Goal: Task Accomplishment & Management: Manage account settings

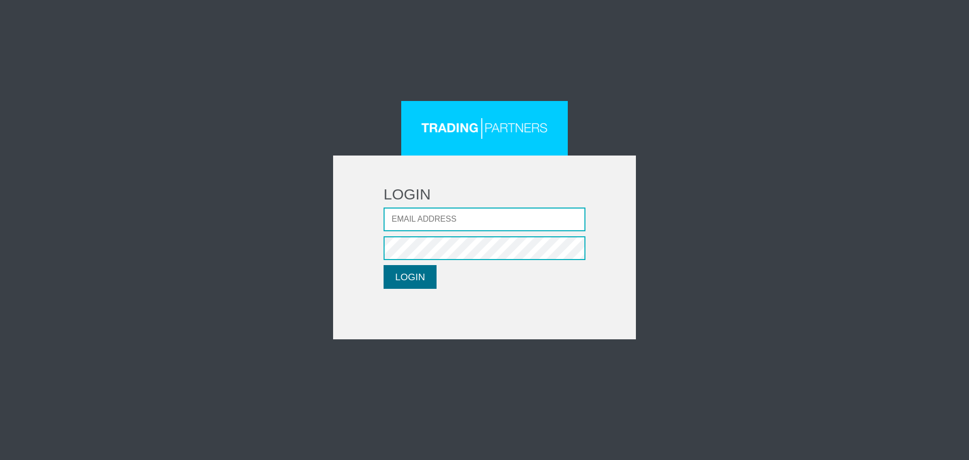
type input "[EMAIL_ADDRESS][DOMAIN_NAME]"
click at [415, 271] on button "LOGIN" at bounding box center [409, 277] width 53 height 24
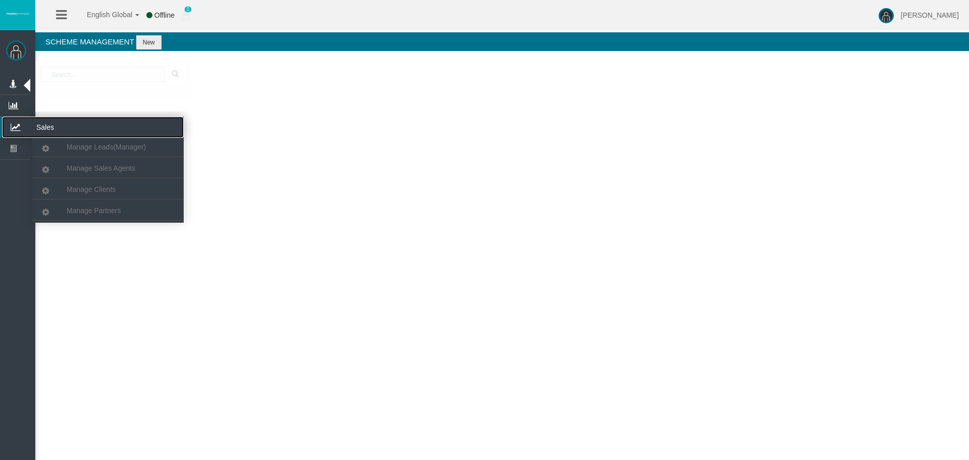
click at [19, 126] on icon at bounding box center [15, 127] width 27 height 21
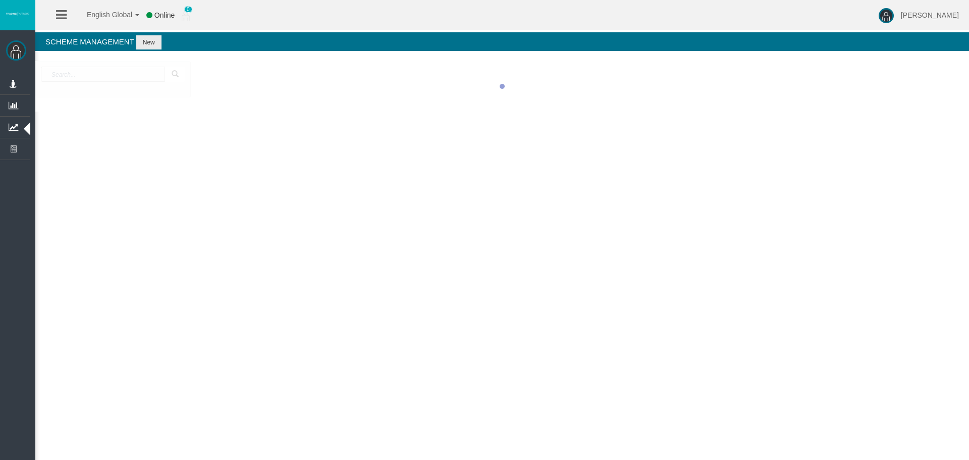
drag, startPoint x: 91, startPoint y: 207, endPoint x: 90, endPoint y: 189, distance: 18.2
click at [91, 103] on div "[PERSON_NAME] Administration Manage Platform Groups Platform Server Groups Assi…" at bounding box center [493, 51] width 951 height 103
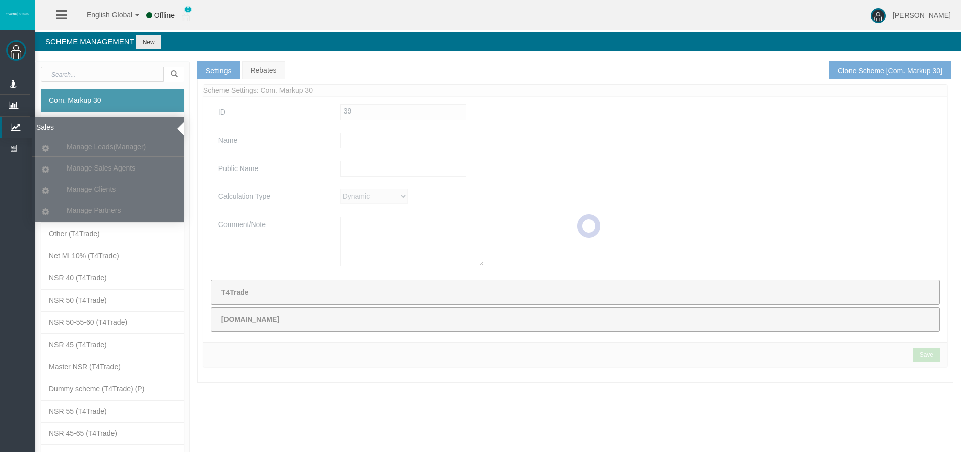
type input "Com. Markup 30"
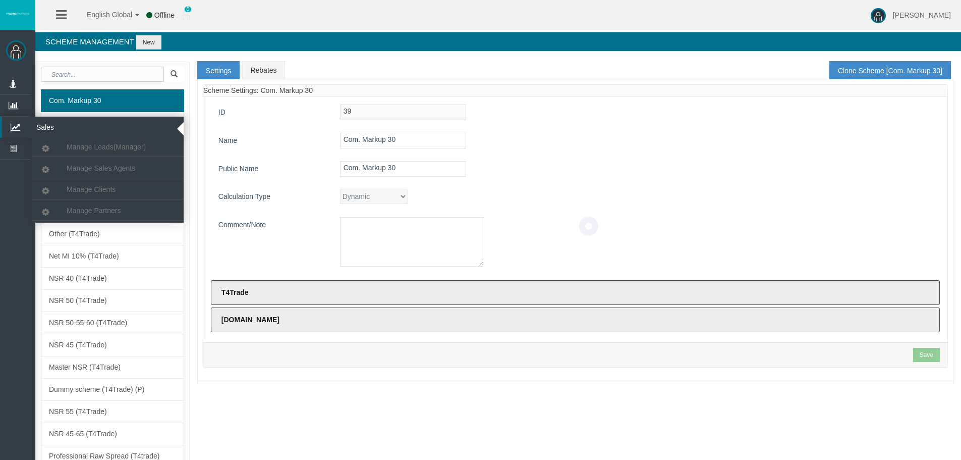
click at [17, 125] on icon at bounding box center [15, 127] width 27 height 21
click at [92, 208] on span "Manage Partners" at bounding box center [94, 210] width 54 height 8
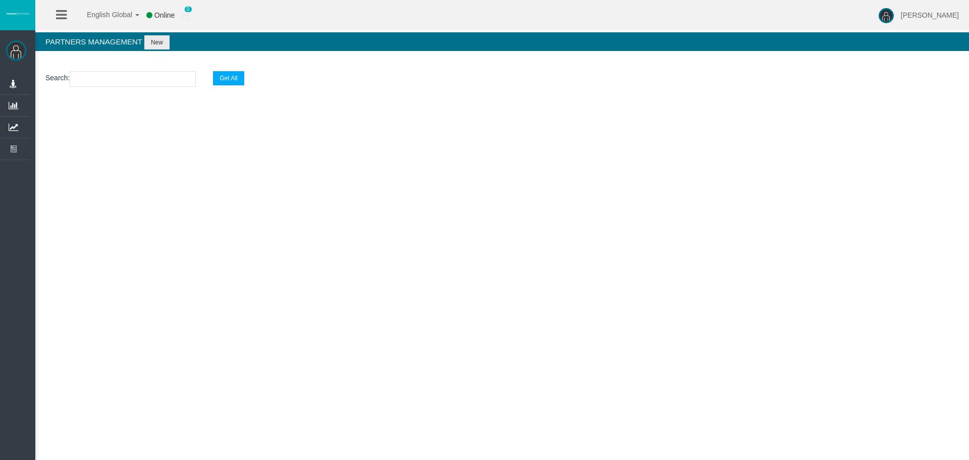
click at [110, 86] on input "text" at bounding box center [133, 79] width 126 height 16
paste input "IB7dii5"
type input "IB7dii5"
select select "25"
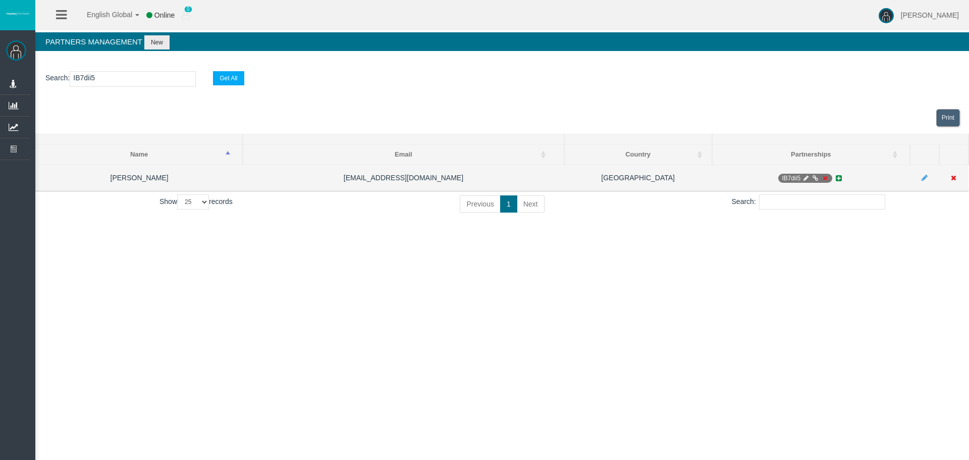
type input "IB7dii5"
click at [823, 177] on icon at bounding box center [825, 178] width 8 height 6
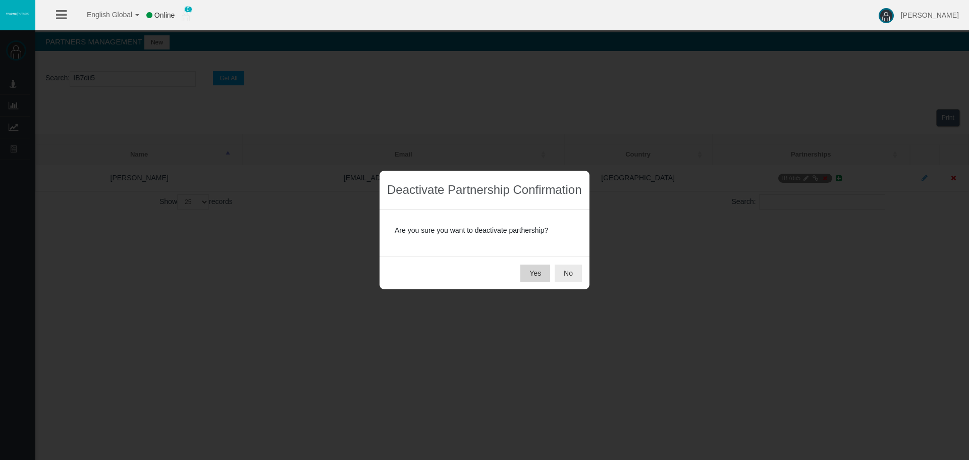
click at [530, 278] on button "Yes" at bounding box center [535, 272] width 30 height 17
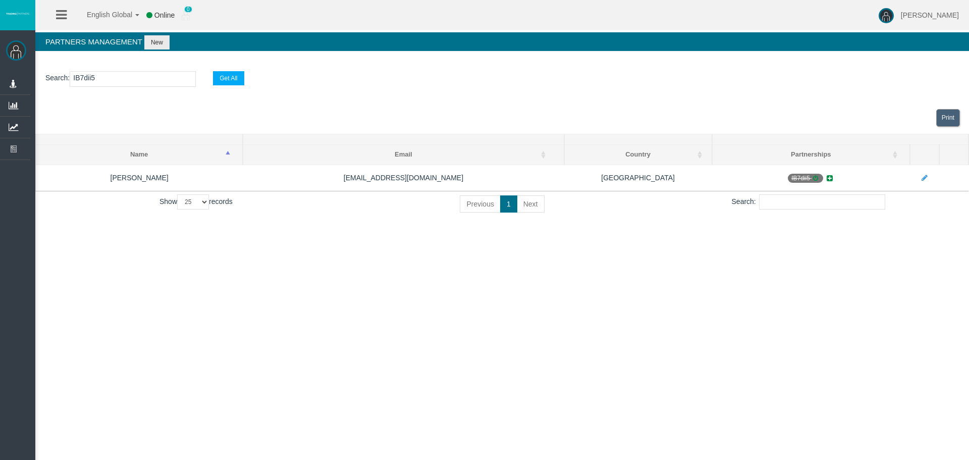
click at [87, 76] on input "IB7dii5" at bounding box center [133, 79] width 126 height 16
